Goal: Information Seeking & Learning: Find specific fact

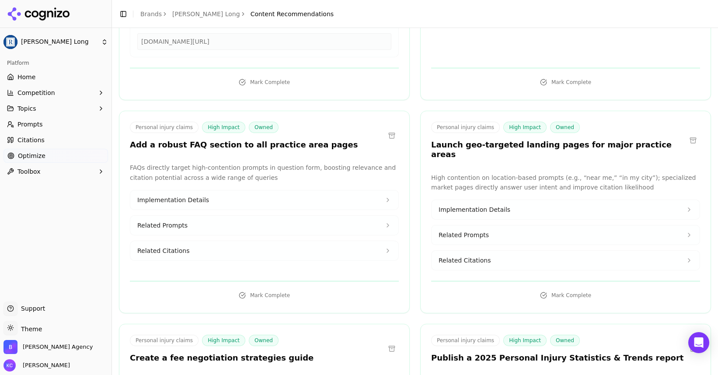
scroll to position [1354, 0]
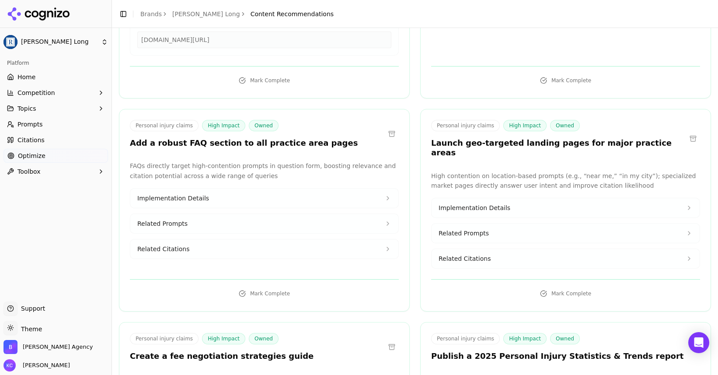
click at [167, 244] on span "Related Citations" at bounding box center [163, 248] width 52 height 9
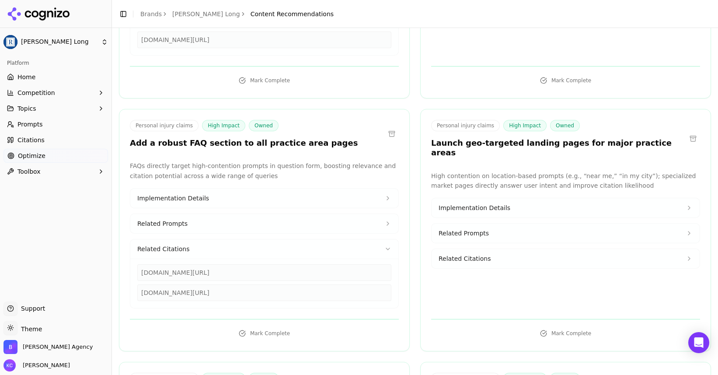
click at [173, 219] on span "Related Prompts" at bounding box center [162, 223] width 50 height 9
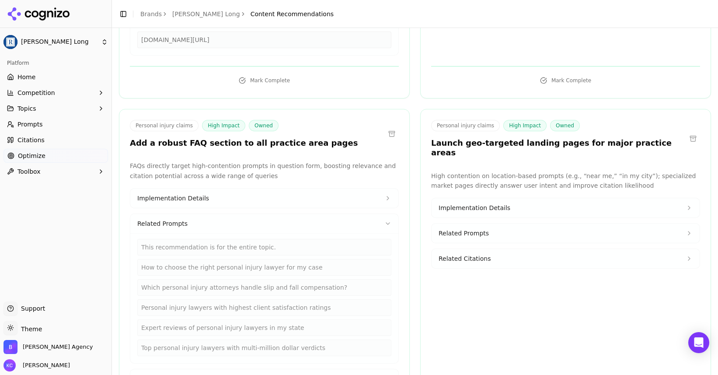
click at [204, 188] on button "Implementation Details" at bounding box center [264, 197] width 268 height 19
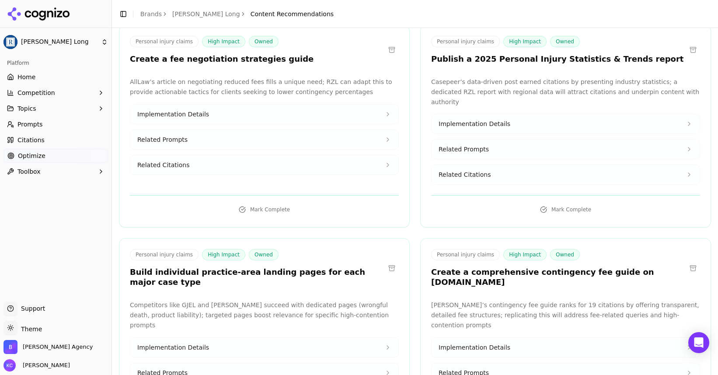
scroll to position [1905, 0]
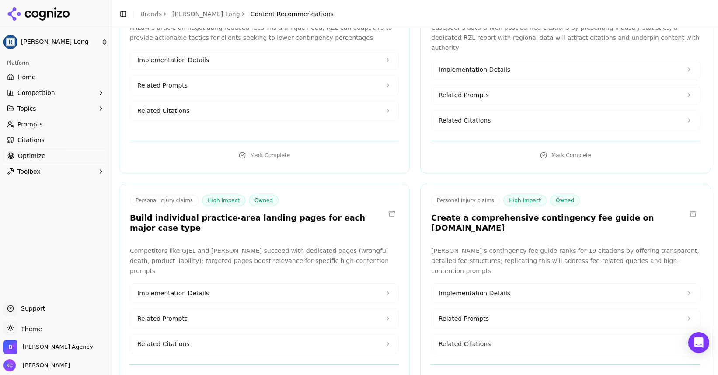
click at [483, 289] on span "Implementation Details" at bounding box center [475, 293] width 72 height 9
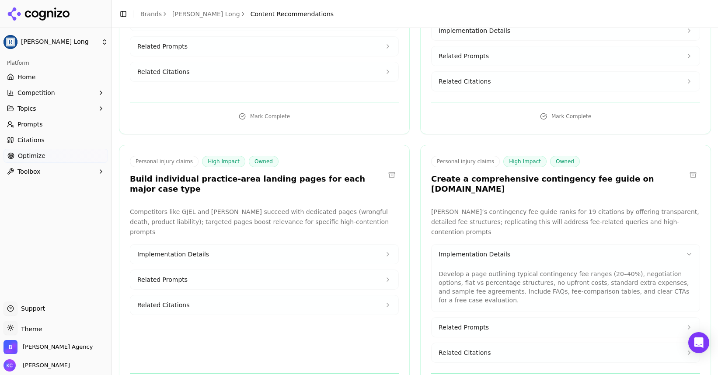
scroll to position [1953, 0]
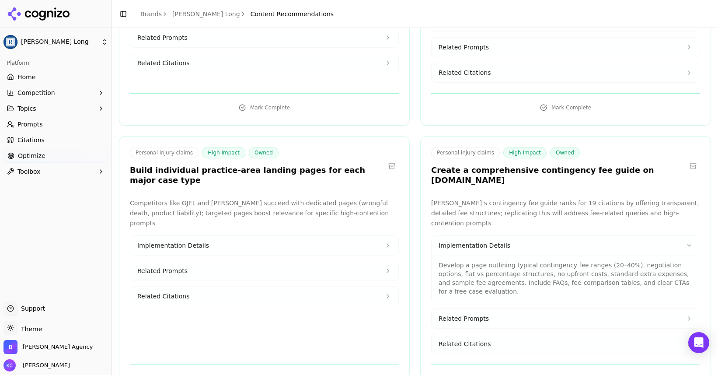
click at [480, 314] on span "Related Prompts" at bounding box center [464, 318] width 50 height 9
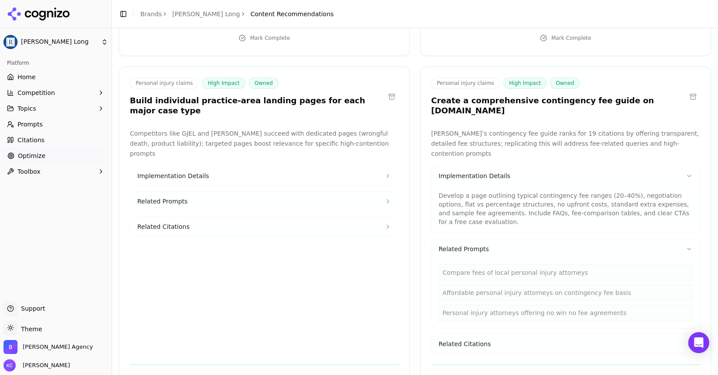
click at [468, 339] on span "Related Citations" at bounding box center [465, 343] width 52 height 9
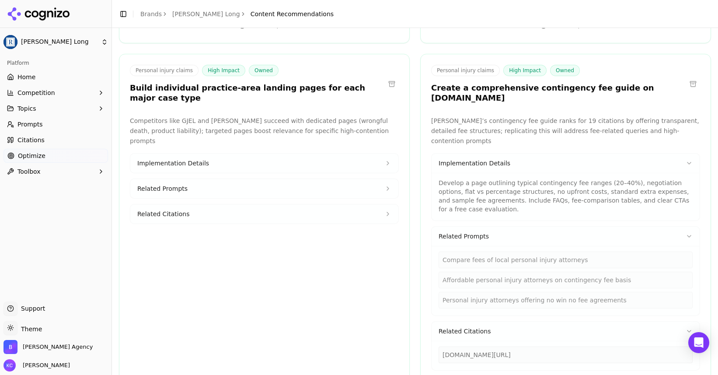
click at [178, 209] on span "Related Citations" at bounding box center [163, 213] width 52 height 9
drag, startPoint x: 142, startPoint y: 199, endPoint x: 247, endPoint y: 198, distance: 104.9
click at [247, 229] on div "[DOMAIN_NAME][URL]" at bounding box center [264, 237] width 254 height 17
copy div "[DOMAIN_NAME][URL]"
